Goal: Information Seeking & Learning: Find specific page/section

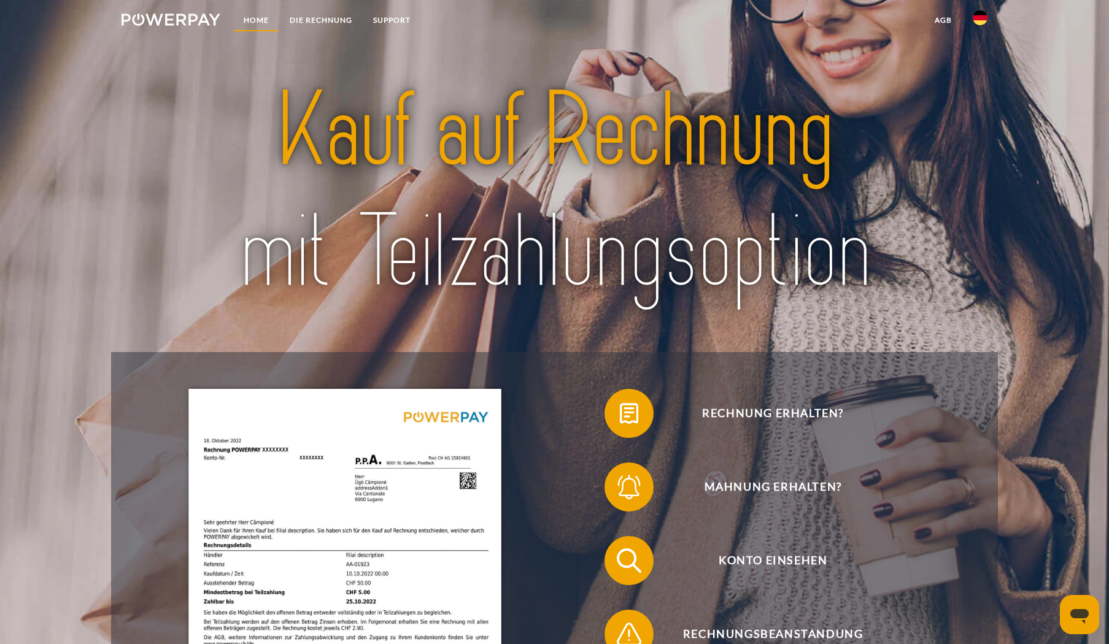
click at [254, 15] on link "Home" at bounding box center [256, 20] width 46 height 22
click at [192, 18] on img at bounding box center [170, 19] width 99 height 12
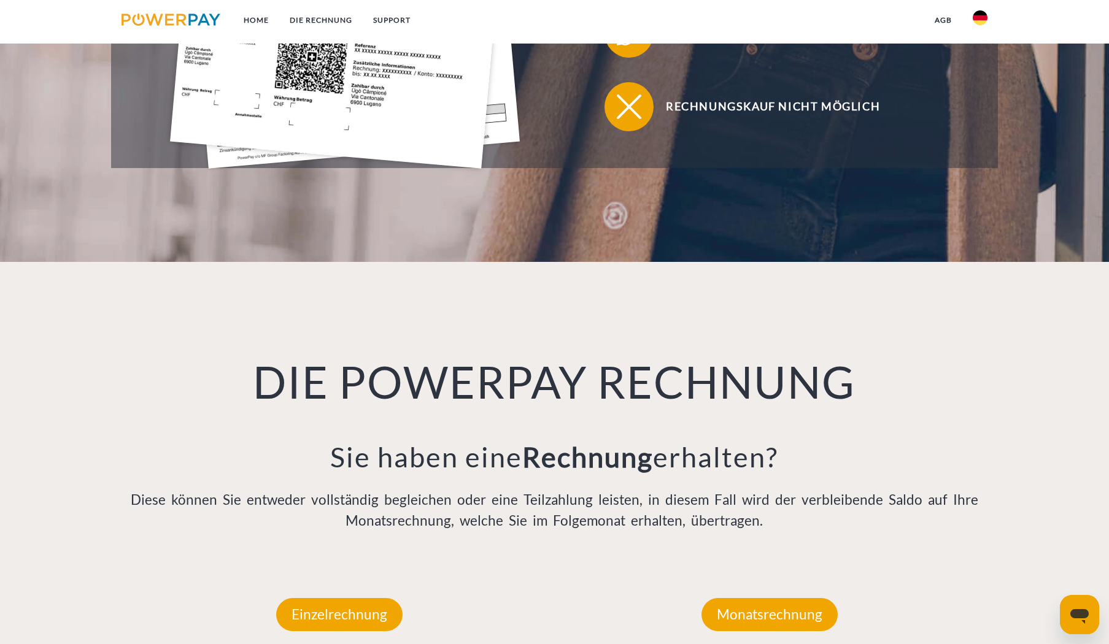
scroll to position [123, 0]
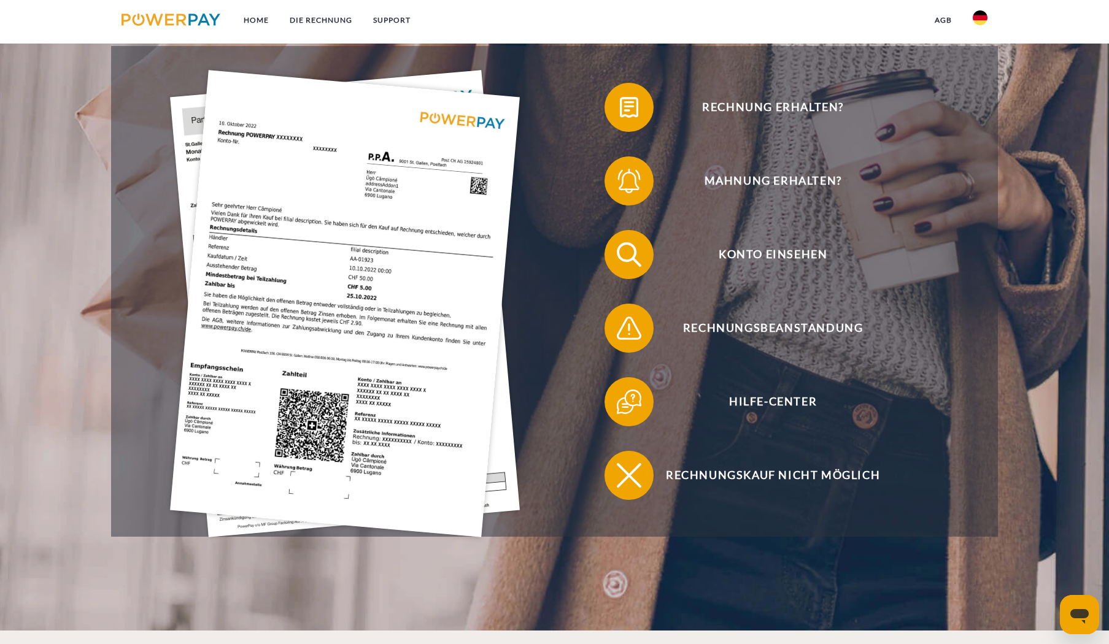
scroll to position [307, 0]
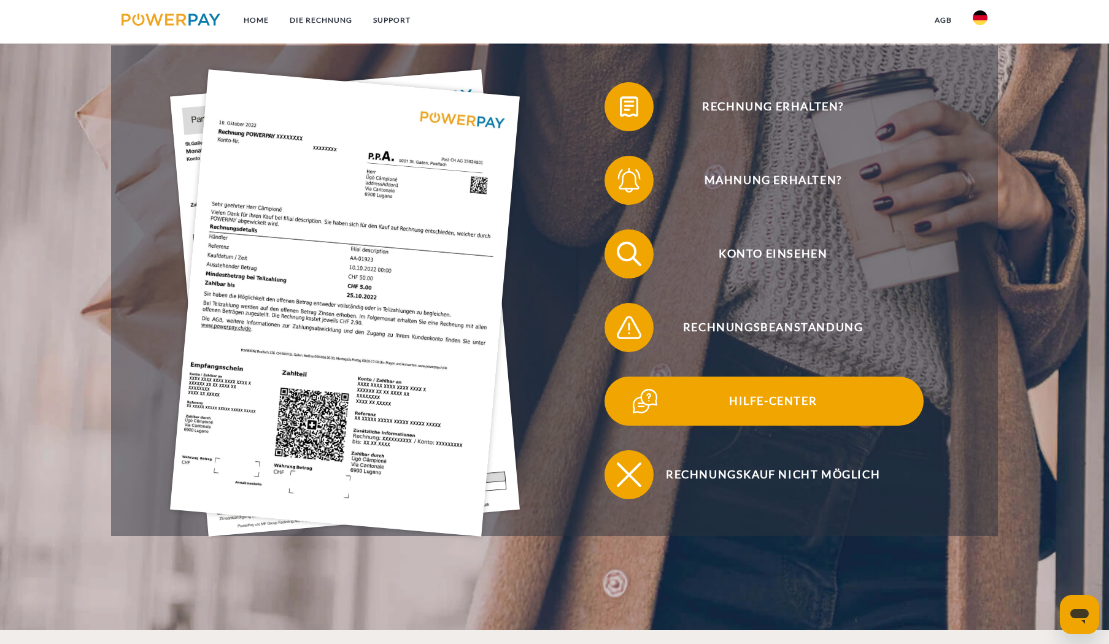
click at [755, 407] on span "Hilfe-Center" at bounding box center [772, 401] width 301 height 49
